Goal: Task Accomplishment & Management: Manage account settings

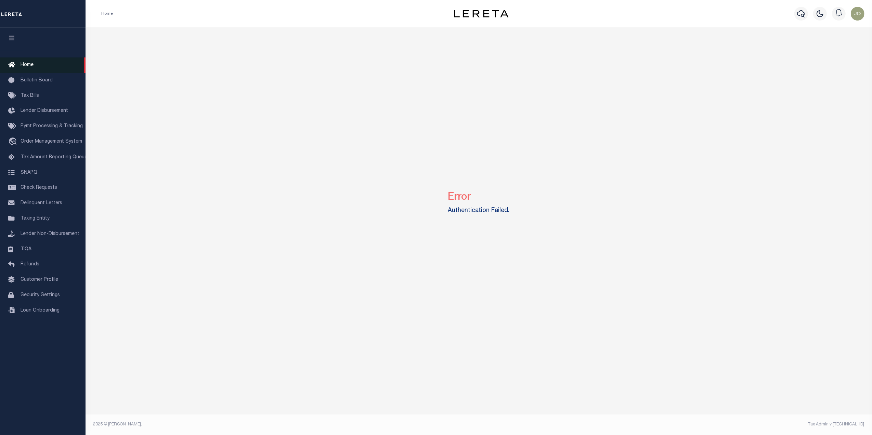
click at [44, 63] on link "Home" at bounding box center [42, 64] width 85 height 15
click at [55, 78] on link "Bulletin Board" at bounding box center [42, 80] width 85 height 15
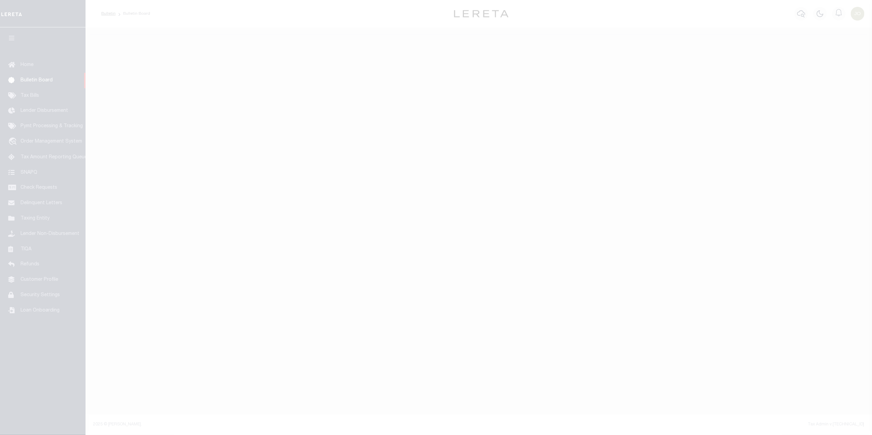
select select "50"
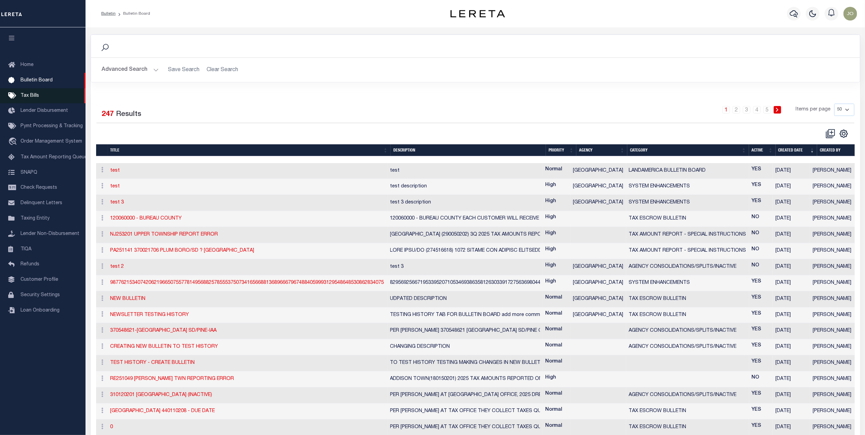
click at [43, 95] on link "Tax Bills" at bounding box center [42, 95] width 85 height 15
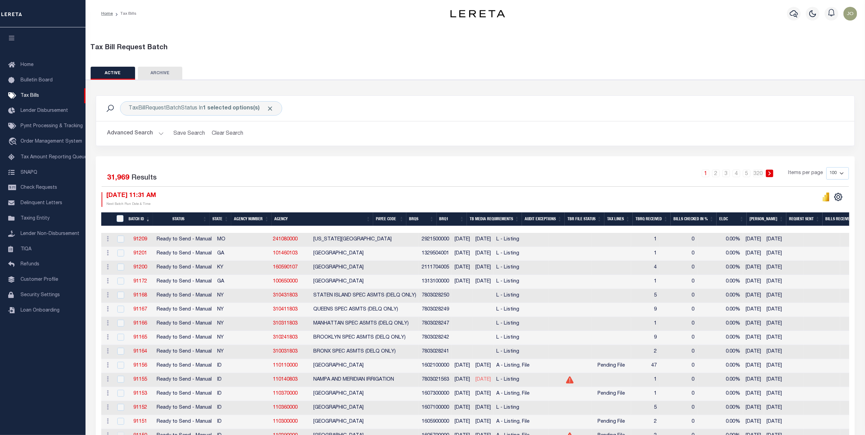
click at [635, 100] on div "TaxBillRequestBatchStatus In 1 selected options(s) Search" at bounding box center [475, 108] width 758 height 25
click at [240, 170] on div "Selected 31,969 Results" at bounding box center [191, 176] width 179 height 19
click at [311, 187] on div "Selected 31,969 Results 1 2 3 4 5 … 320 Items per page 100 200 500 1000" at bounding box center [475, 176] width 747 height 19
click at [37, 282] on span "Customer Profile" at bounding box center [40, 279] width 38 height 5
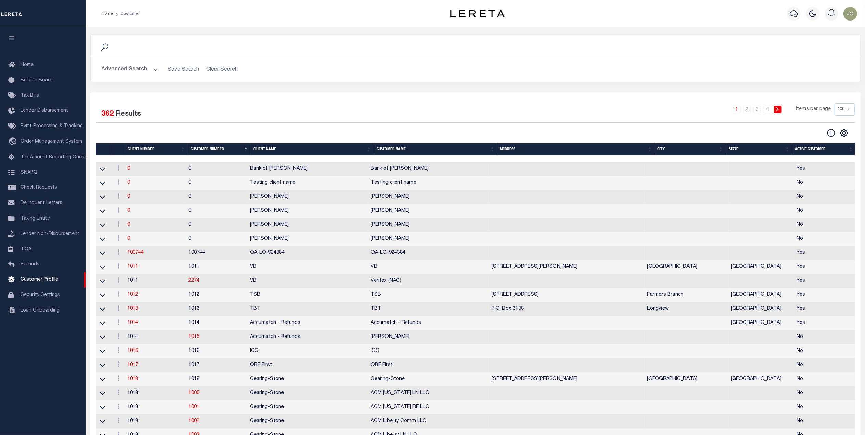
click at [152, 66] on button "Advanced Search" at bounding box center [130, 69] width 57 height 13
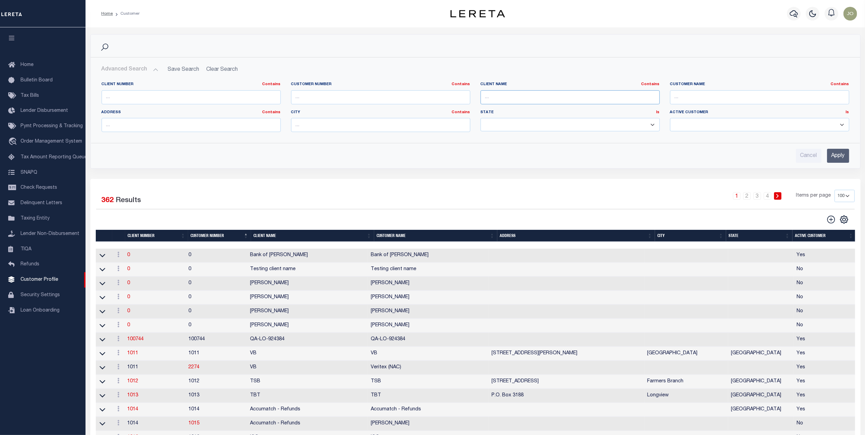
click at [507, 100] on input "text" at bounding box center [570, 97] width 179 height 14
type input "first"
click at [839, 155] on input "Apply" at bounding box center [838, 156] width 22 height 14
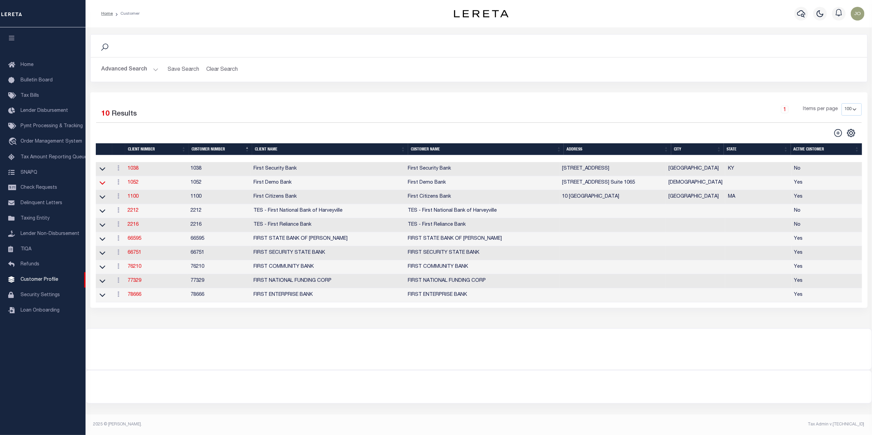
click at [104, 184] on icon at bounding box center [103, 182] width 6 height 7
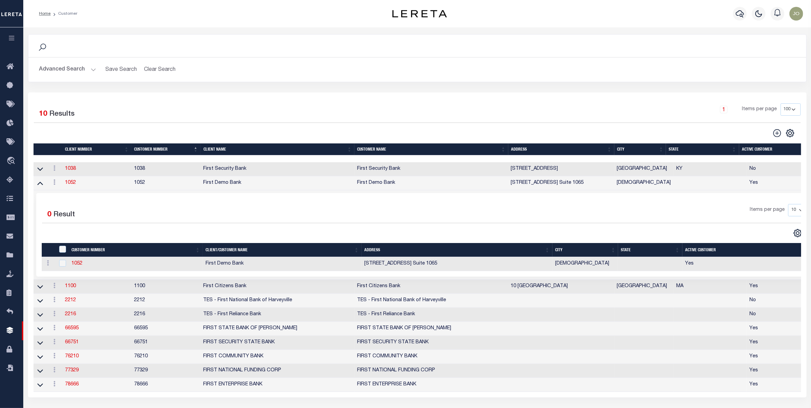
click at [14, 39] on icon "button" at bounding box center [12, 38] width 8 height 6
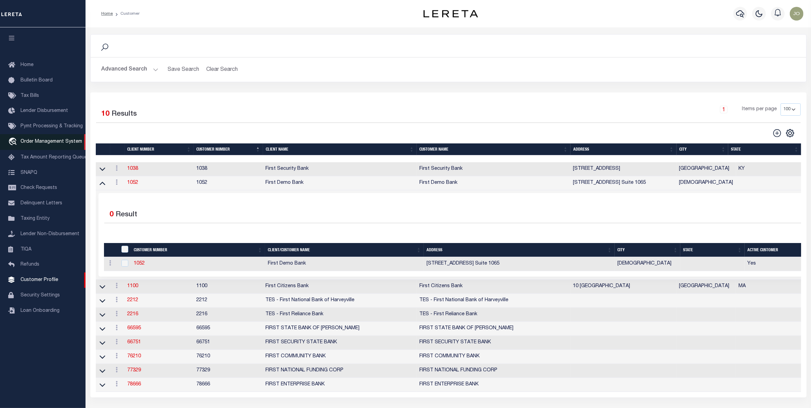
click at [54, 141] on span "Order Management System" at bounding box center [52, 141] width 62 height 5
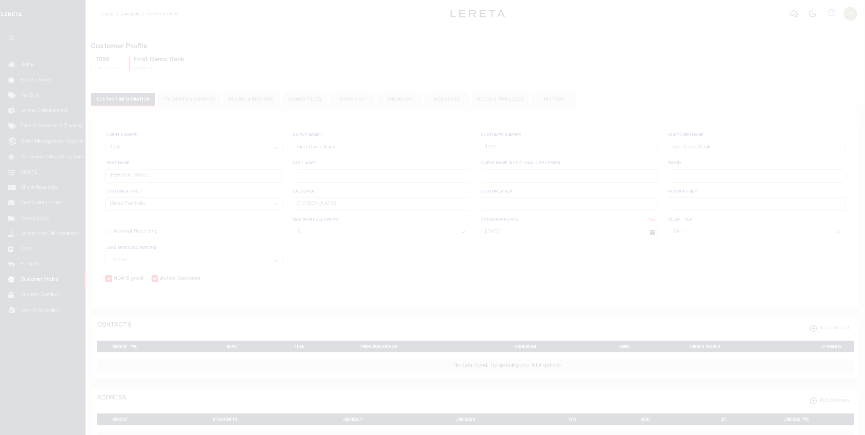
select select "Mixed Portfolio"
select select "Tier 1"
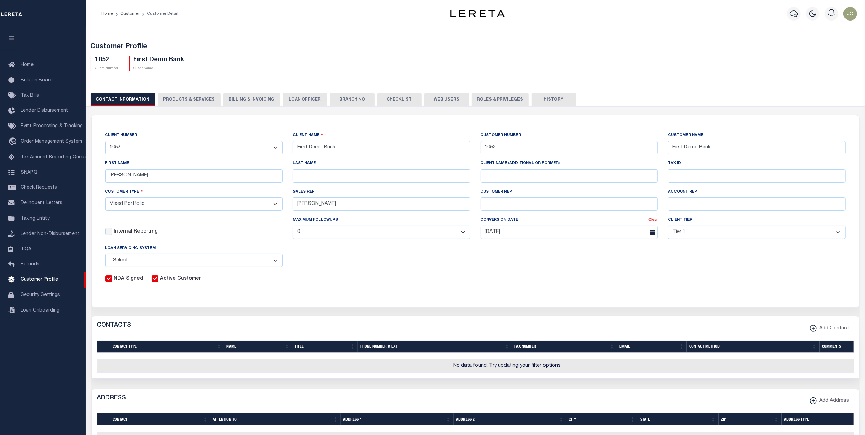
click at [428, 100] on button "Web Users" at bounding box center [446, 99] width 44 height 13
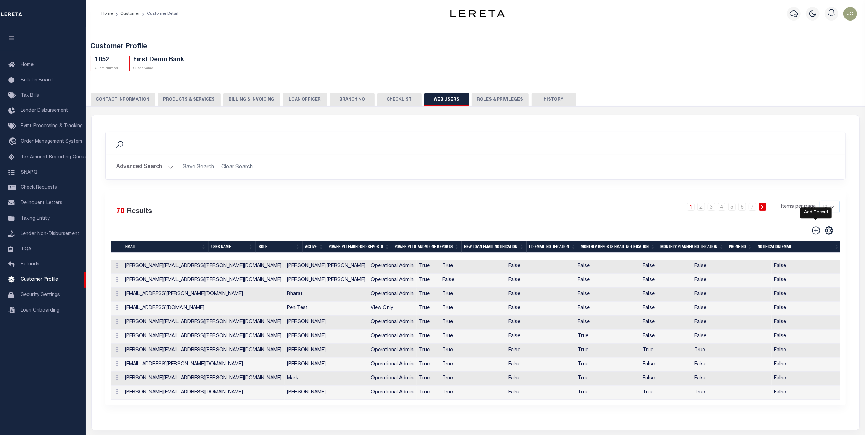
click at [813, 232] on icon at bounding box center [816, 230] width 9 height 9
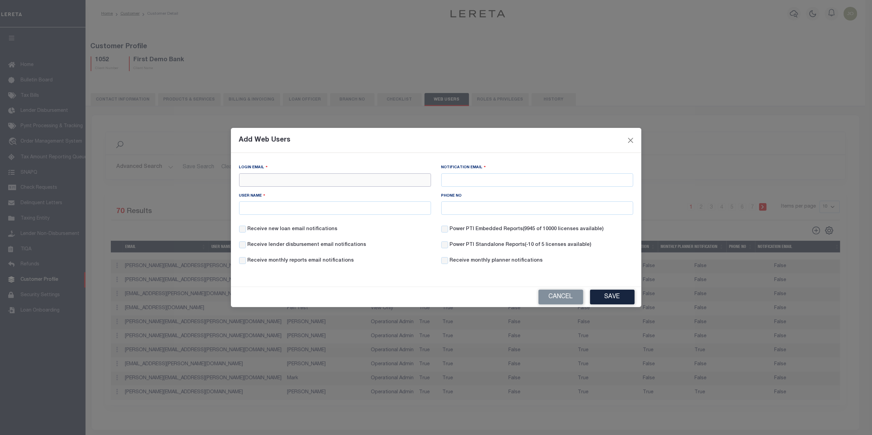
click at [327, 178] on input "Login Email" at bounding box center [335, 179] width 192 height 13
type input "fausto.cabrera@accumatch.com"
type input "j"
type input "fcabrera-c@lereta.com"
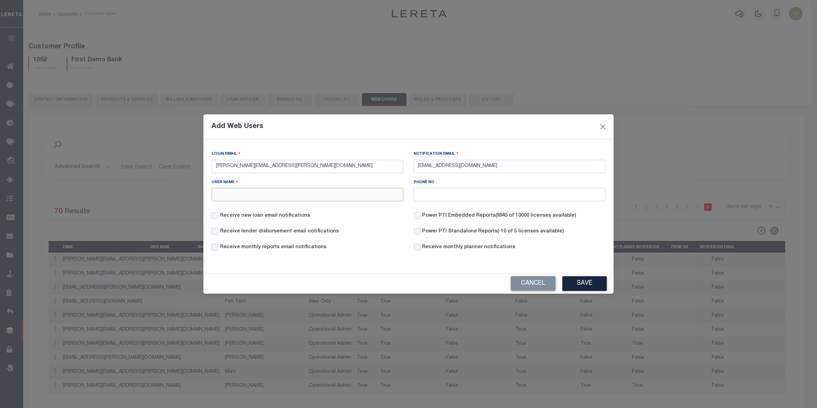
click at [288, 197] on input "User Name" at bounding box center [308, 194] width 192 height 13
type input "[PERSON_NAME]"
click at [419, 215] on input "Power PTI Embedded Reports (9945 of 10000 licenses available)" at bounding box center [417, 215] width 7 height 7
checkbox input "true"
click at [419, 229] on input "Power PTI Standalone Reports (-10 of 5 licenses available)" at bounding box center [417, 231] width 7 height 7
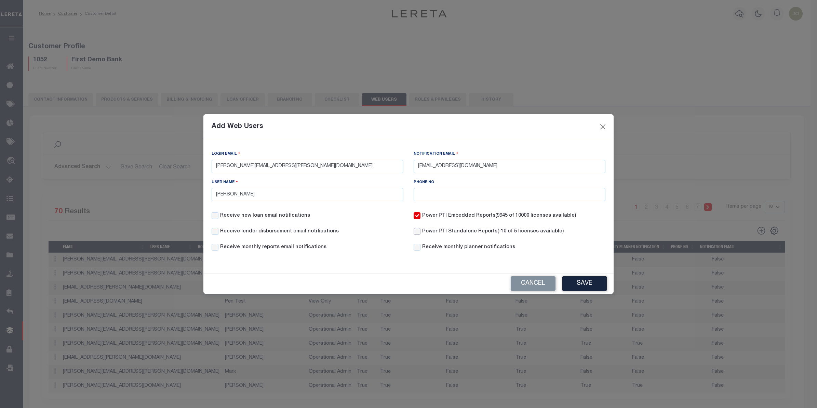
checkbox input "true"
click at [417, 249] on input "Receive monthly planner notifications" at bounding box center [417, 247] width 7 height 7
checkbox input "true"
click at [226, 250] on label "Receive monthly reports email notifications" at bounding box center [273, 248] width 106 height 8
click at [219, 250] on input "Receive monthly reports email notifications" at bounding box center [215, 247] width 7 height 7
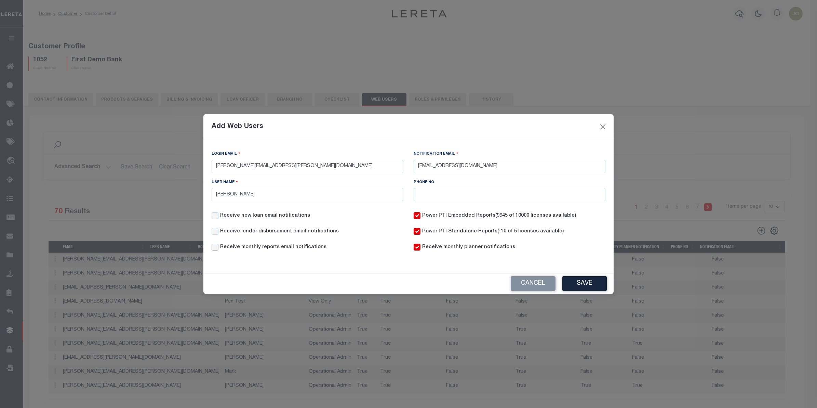
checkbox input "true"
click at [229, 234] on label "Receive lender disbursement email notifications" at bounding box center [279, 232] width 119 height 8
click at [219, 234] on input "Receive lender disbursement email notifications" at bounding box center [215, 231] width 7 height 7
checkbox input "true"
click at [235, 214] on label "Receive new loan email notifications" at bounding box center [265, 216] width 90 height 8
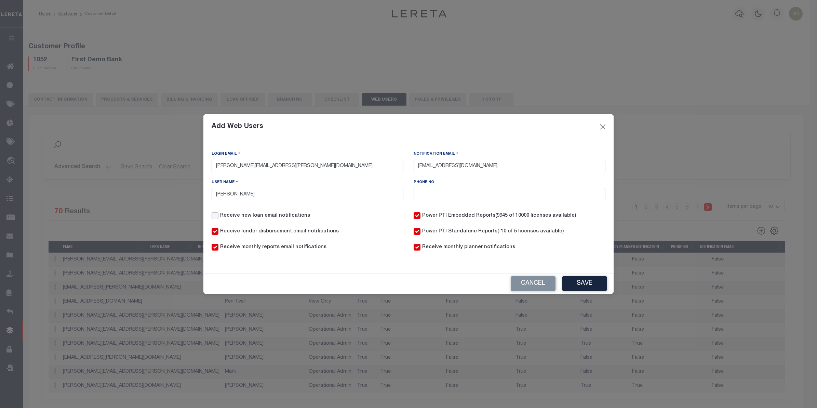
click at [219, 214] on input "Receive new loan email notifications" at bounding box center [215, 215] width 7 height 7
checkbox input "true"
click at [574, 280] on button "Save" at bounding box center [585, 283] width 44 height 15
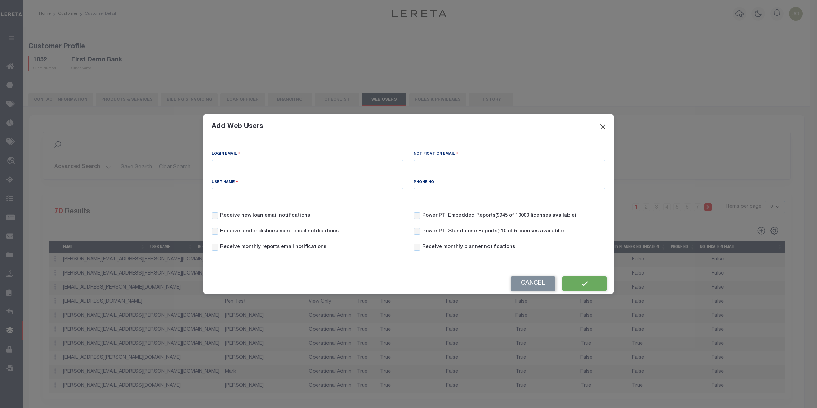
click at [602, 127] on div "Customer Profile 1052 Client Number First Demo Bank Client Name" at bounding box center [416, 285] width 787 height 517
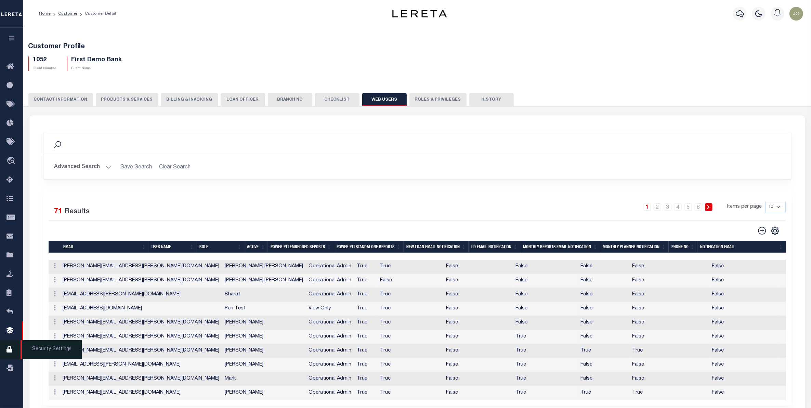
click at [11, 352] on icon at bounding box center [11, 349] width 11 height 9
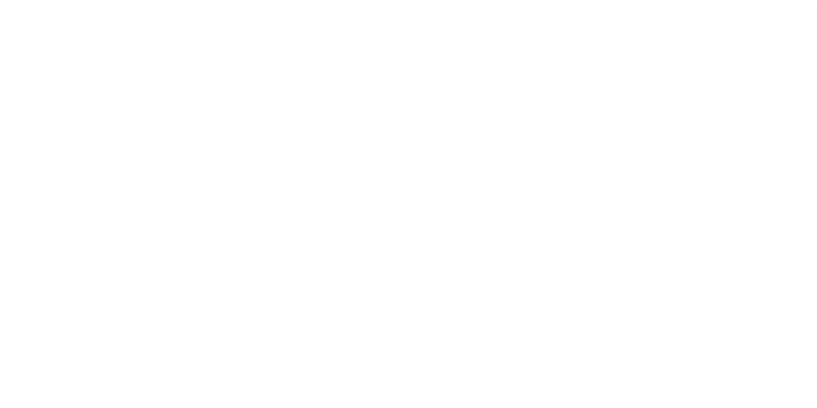
select select "100"
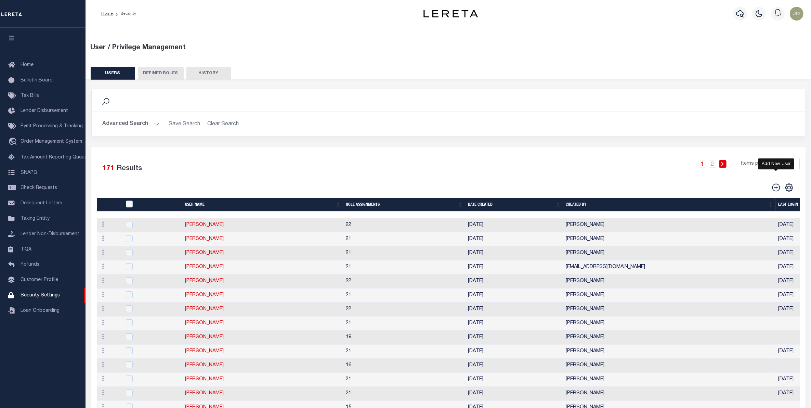
click at [775, 187] on icon "" at bounding box center [776, 187] width 9 height 9
click at [775, 186] on icon "" at bounding box center [776, 187] width 9 height 9
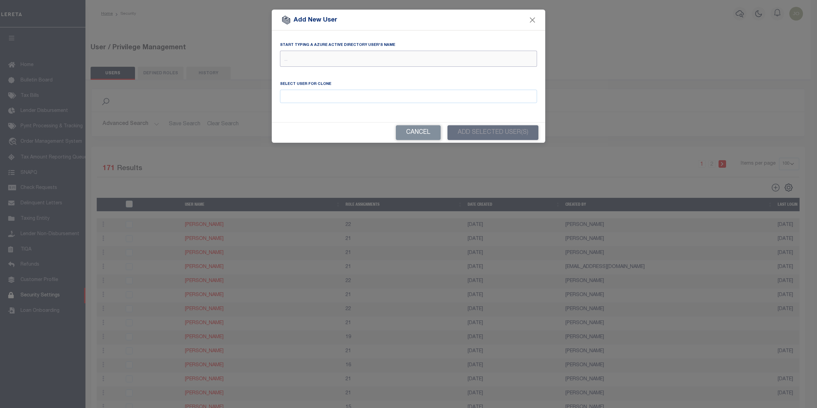
click at [307, 58] on input "text" at bounding box center [408, 60] width 257 height 13
type input "[PERSON_NAME]"
click at [321, 74] on div "[PERSON_NAME] ([PERSON_NAME][EMAIL_ADDRESS][PERSON_NAME][DOMAIN_NAME])" at bounding box center [408, 72] width 256 height 11
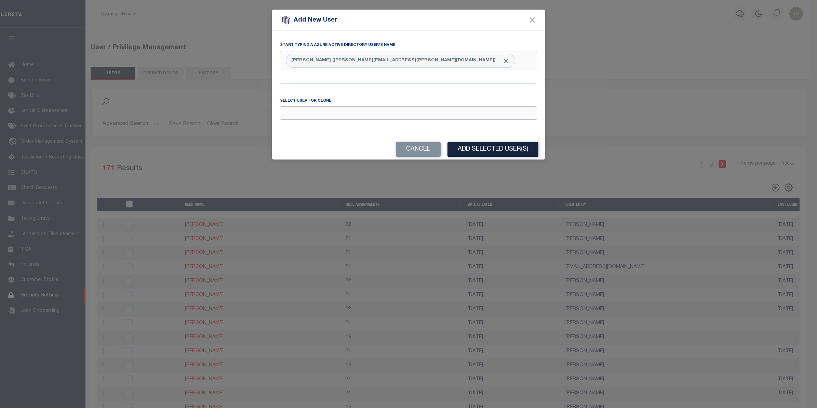
click at [316, 113] on input "Email" at bounding box center [408, 112] width 257 height 13
click at [314, 129] on div "[PERSON_NAME]" at bounding box center [408, 126] width 256 height 11
type input "[PERSON_NAME]"
click at [487, 153] on button "Add Selected User(s)" at bounding box center [493, 149] width 91 height 15
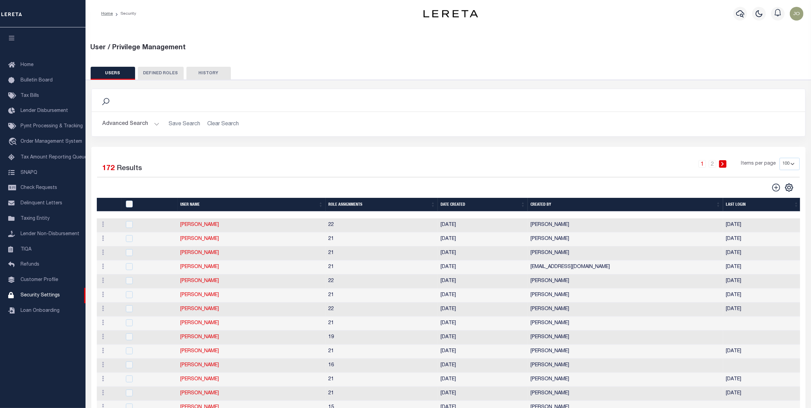
click at [363, 165] on div "1 2 Items per page 50 100 150 200" at bounding box center [537, 167] width 524 height 18
click at [426, 169] on div "1 2 Items per page 50 100 150 200" at bounding box center [537, 167] width 524 height 18
click at [413, 146] on div "Search Advanced Search Save Search Clear Search Is On" at bounding box center [448, 118] width 724 height 58
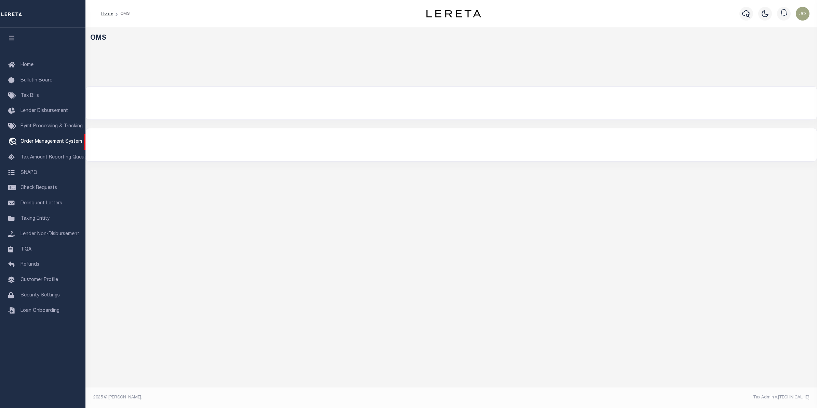
select select "200"
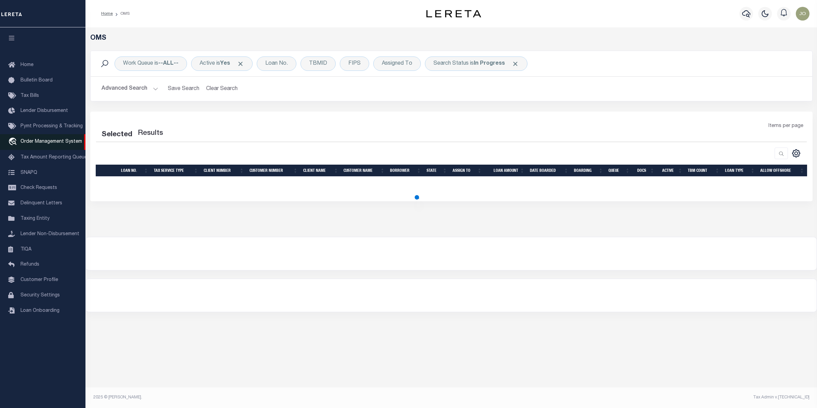
select select "200"
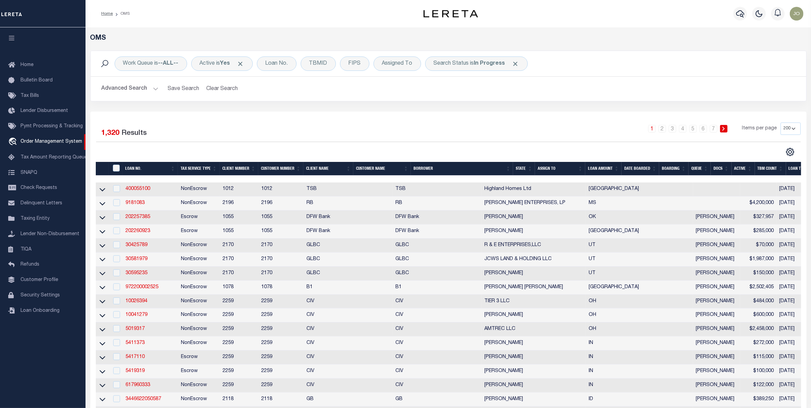
click at [515, 110] on div "Work Queue is --ALL-- Active is Yes Loan No. TBMID FIPS Assigned To Search Stat…" at bounding box center [448, 81] width 726 height 61
